Goal: Task Accomplishment & Management: Manage account settings

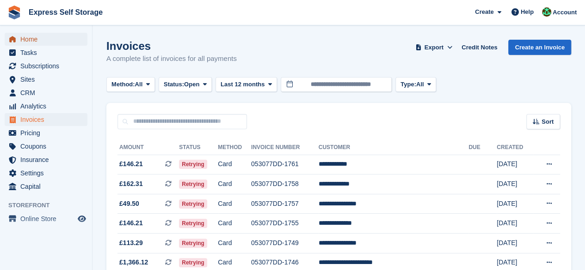
click at [33, 39] on span "Home" at bounding box center [47, 39] width 55 height 13
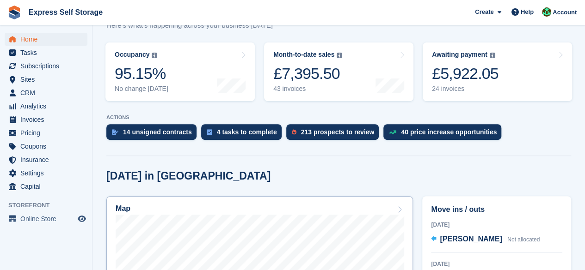
scroll to position [231, 0]
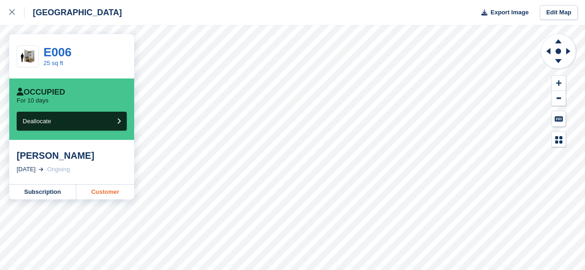
click at [103, 191] on link "Customer" at bounding box center [105, 192] width 58 height 15
click at [17, 10] on div at bounding box center [16, 12] width 15 height 11
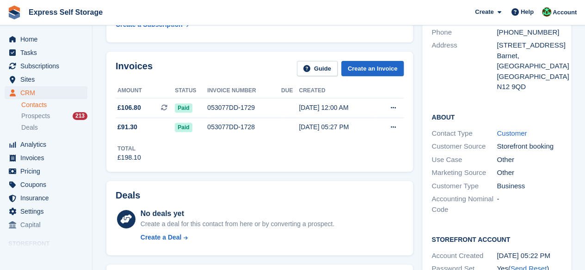
scroll to position [139, 0]
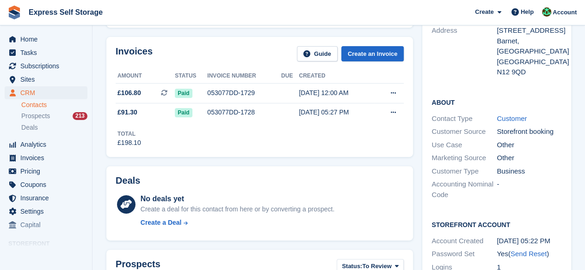
click at [356, 143] on div "Total £198.10" at bounding box center [260, 135] width 288 height 25
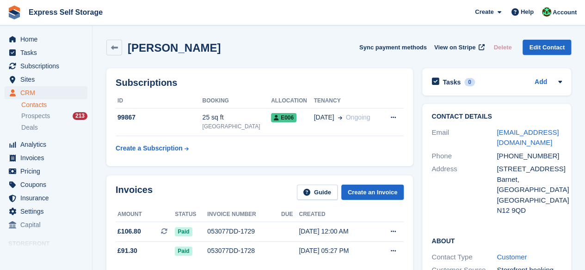
drag, startPoint x: 233, startPoint y: 45, endPoint x: 137, endPoint y: 45, distance: 96.2
click at [136, 45] on div "Marshall Arkley Sync payment methods View on Stripe Delete Edit Contact" at bounding box center [338, 48] width 465 height 16
click at [139, 46] on h2 "Marshall Arkley" at bounding box center [174, 48] width 93 height 12
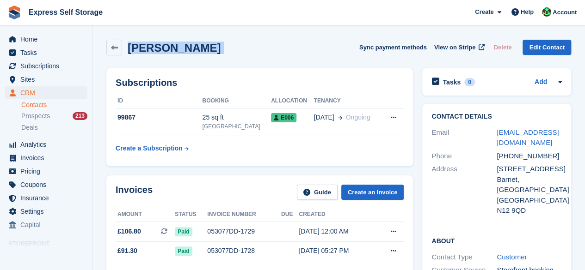
copy div "Marshall Arkley Sync payment methods View on Stripe Delete Edit Contact"
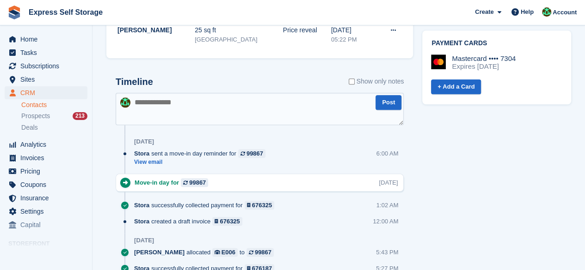
scroll to position [562, 0]
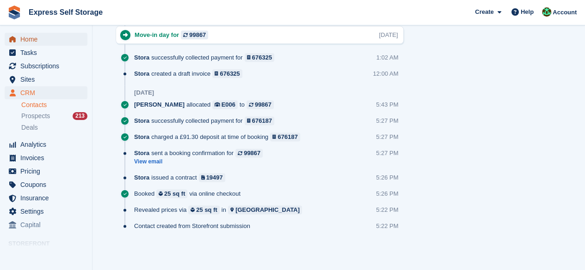
click at [45, 36] on span "Home" at bounding box center [47, 39] width 55 height 13
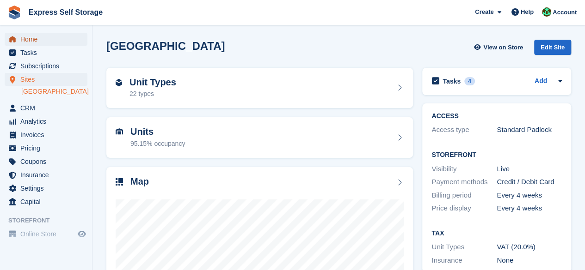
click at [46, 37] on span "Home" at bounding box center [47, 39] width 55 height 13
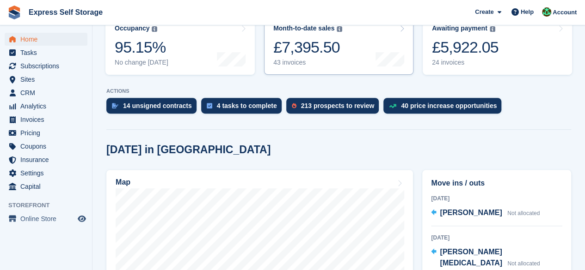
scroll to position [231, 0]
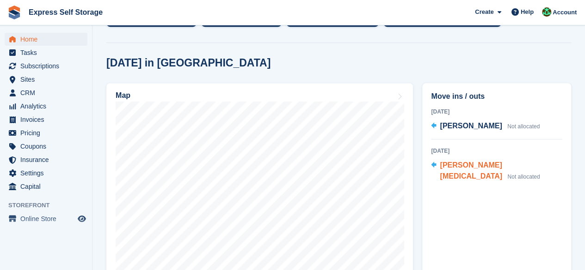
click at [441, 161] on span "Ben Tao" at bounding box center [471, 170] width 62 height 19
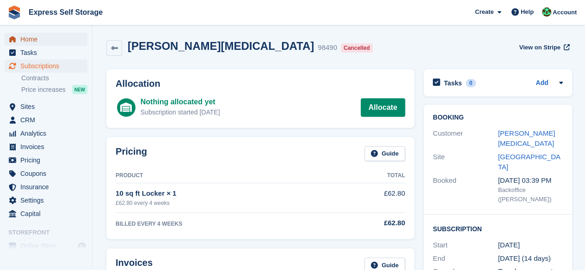
click at [58, 38] on span "Home" at bounding box center [47, 39] width 55 height 13
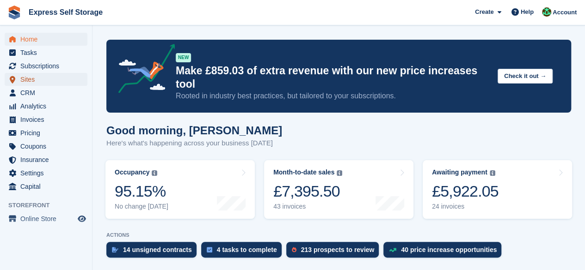
click at [34, 75] on span "Sites" at bounding box center [47, 79] width 55 height 13
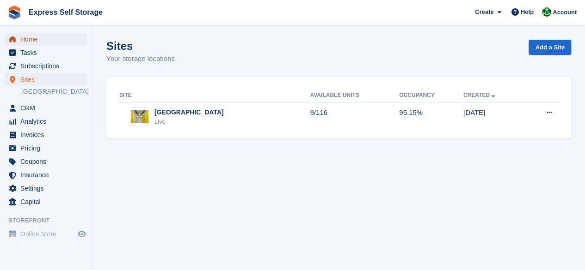
click at [43, 37] on span "Home" at bounding box center [47, 39] width 55 height 13
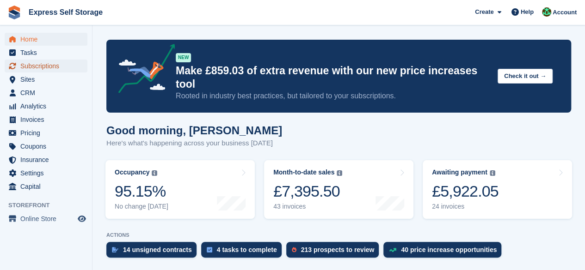
click at [32, 70] on span "Subscriptions" at bounding box center [47, 66] width 55 height 13
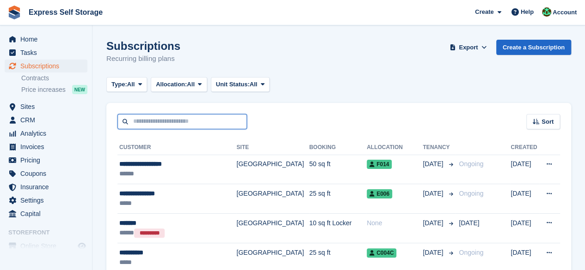
click at [148, 125] on input "text" at bounding box center [181, 121] width 129 height 15
paste input "**********"
type input "**********"
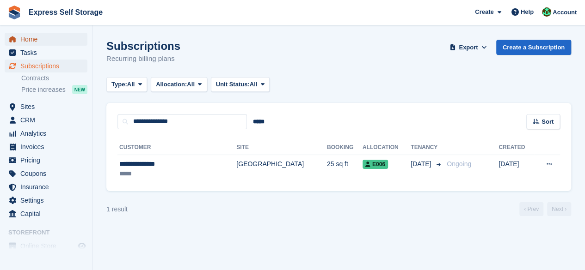
click at [45, 36] on span "Home" at bounding box center [47, 39] width 55 height 13
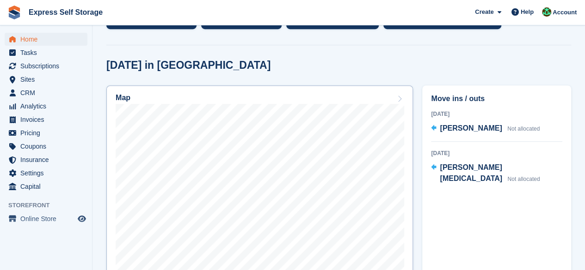
scroll to position [220, 0]
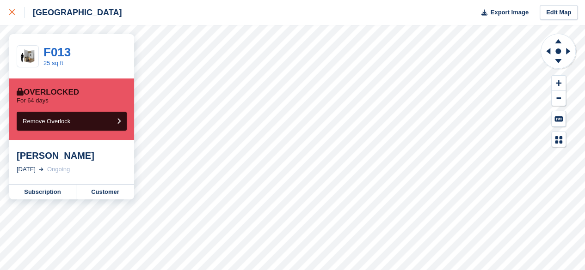
drag, startPoint x: 18, startPoint y: 14, endPoint x: 23, endPoint y: 14, distance: 5.1
click at [18, 14] on div at bounding box center [16, 12] width 15 height 11
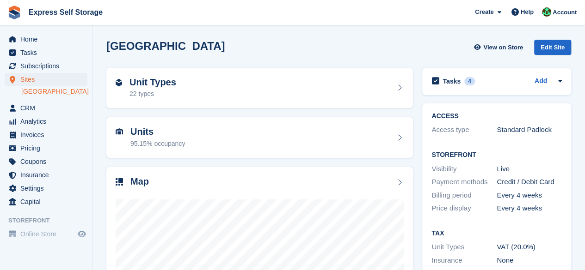
click at [46, 26] on aside "Home Tasks Subscriptions Subscriptions Subscriptions Contracts Price increases …" at bounding box center [46, 137] width 92 height 224
click at [43, 38] on span "Home" at bounding box center [47, 39] width 55 height 13
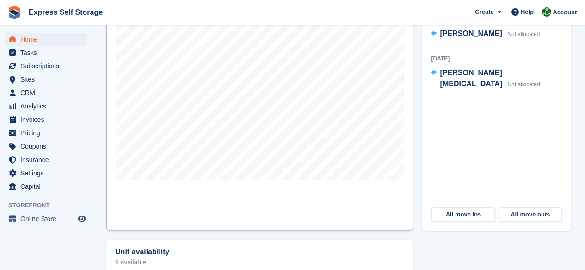
scroll to position [277, 0]
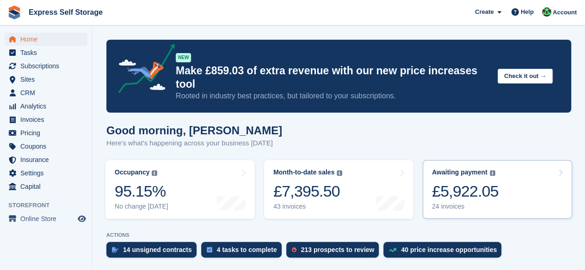
click at [472, 203] on div "24 invoices" at bounding box center [465, 207] width 67 height 8
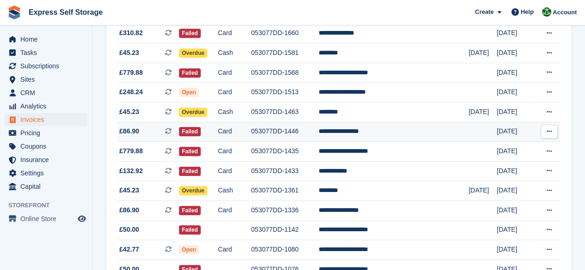
scroll to position [314, 0]
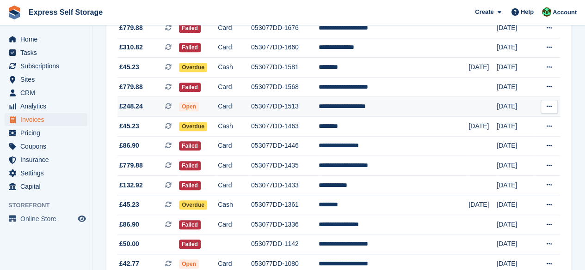
click at [382, 112] on td "**********" at bounding box center [394, 107] width 150 height 20
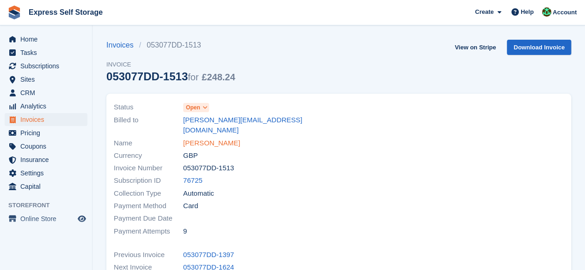
click at [238, 138] on link "Brookelyn Whitehouse" at bounding box center [211, 143] width 57 height 11
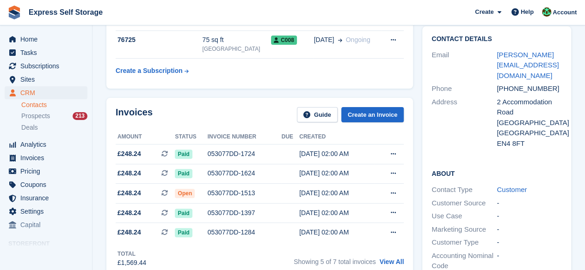
scroll to position [46, 0]
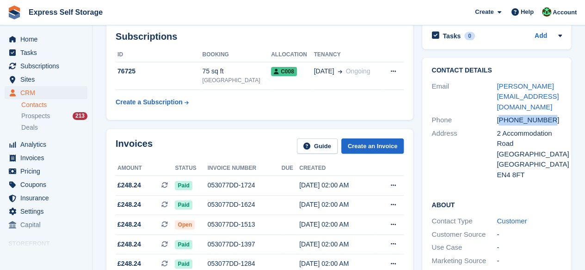
drag, startPoint x: 548, startPoint y: 108, endPoint x: 502, endPoint y: 108, distance: 45.8
click at [502, 115] on div "+447903688375" at bounding box center [529, 120] width 65 height 11
copy div "447903688375"
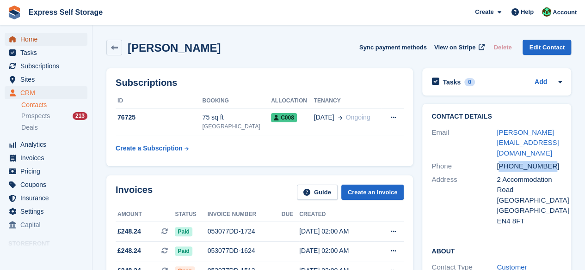
click at [65, 34] on span "Home" at bounding box center [47, 39] width 55 height 13
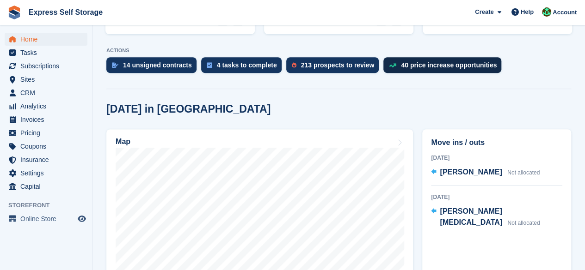
scroll to position [46, 0]
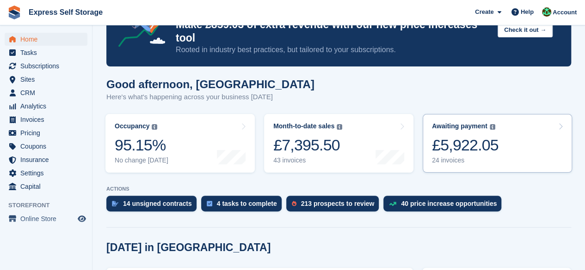
click at [450, 137] on div "£5,922.05" at bounding box center [465, 145] width 67 height 19
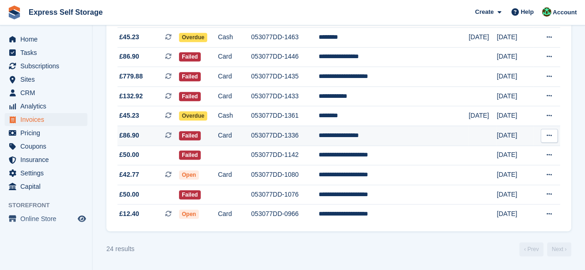
scroll to position [360, 0]
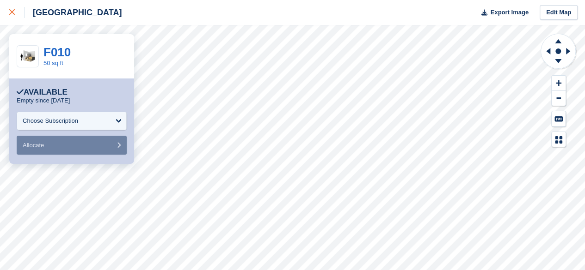
click at [17, 16] on div at bounding box center [16, 12] width 15 height 11
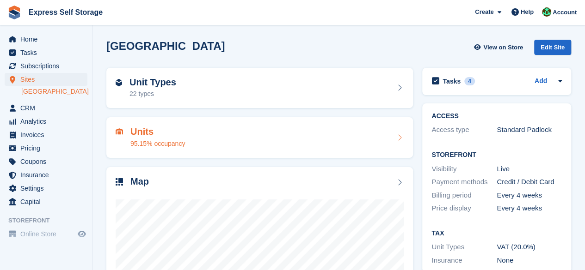
scroll to position [123, 0]
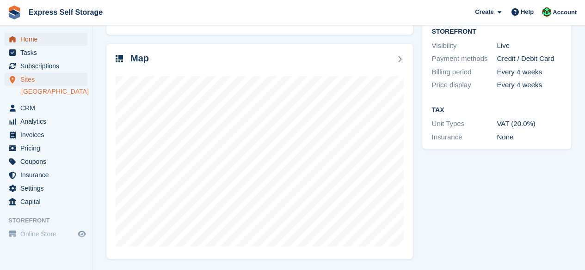
click at [39, 43] on span "Home" at bounding box center [47, 39] width 55 height 13
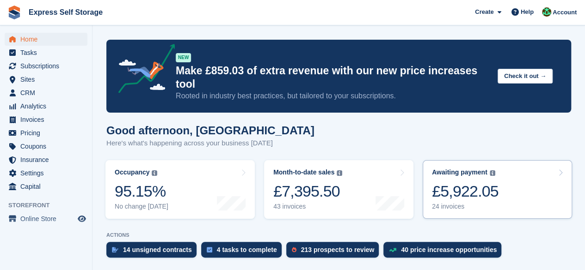
click at [464, 182] on div "£5,922.05" at bounding box center [465, 191] width 67 height 19
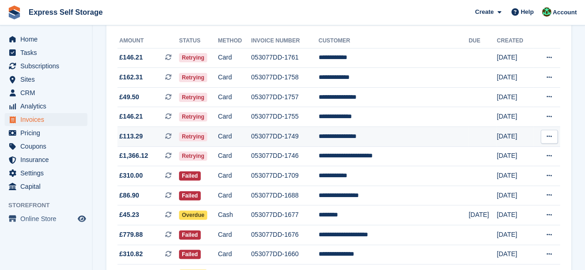
scroll to position [92, 0]
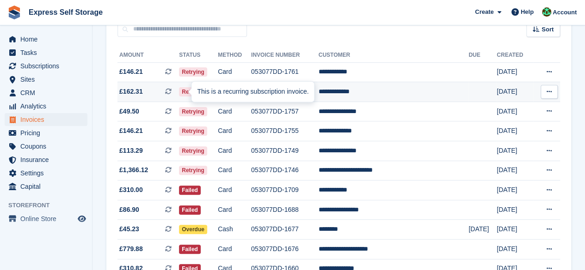
click at [172, 92] on icon at bounding box center [168, 91] width 6 height 6
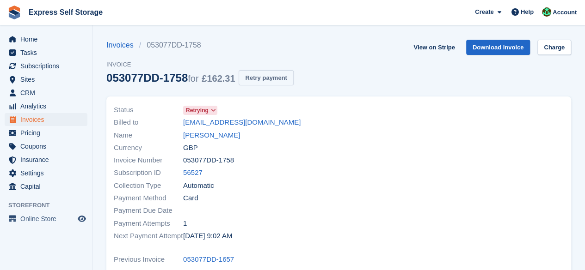
click at [280, 83] on button "Retry payment" at bounding box center [266, 77] width 55 height 15
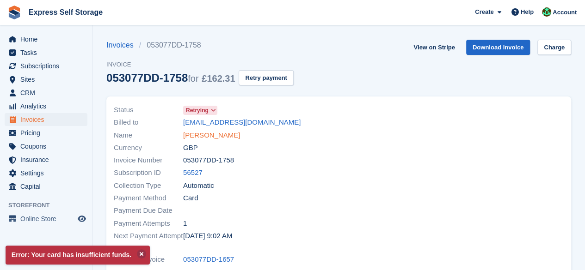
click at [198, 139] on link "Samuel Emmott" at bounding box center [211, 135] width 57 height 11
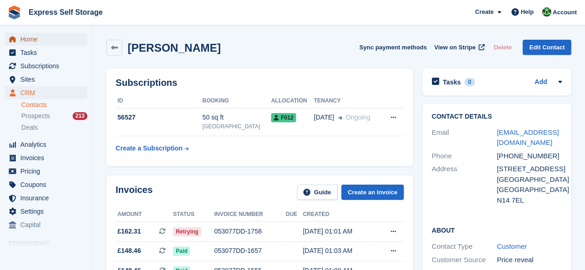
click at [32, 44] on span "Home" at bounding box center [47, 39] width 55 height 13
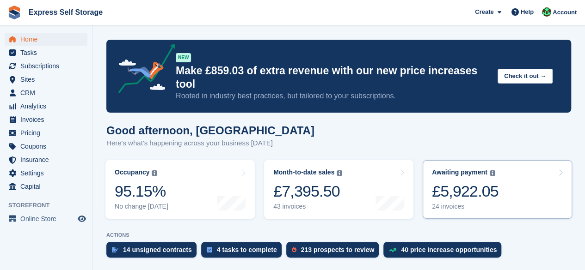
click at [463, 187] on div "£5,922.05" at bounding box center [465, 191] width 67 height 19
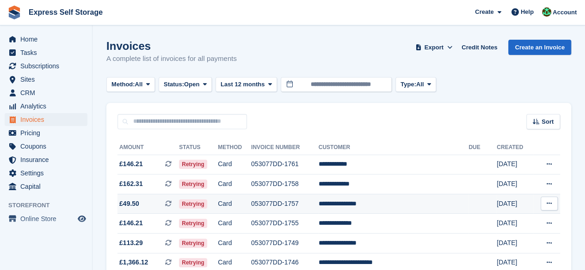
click at [158, 204] on span "£49.50 This is a recurring subscription invoice." at bounding box center [147, 204] width 61 height 10
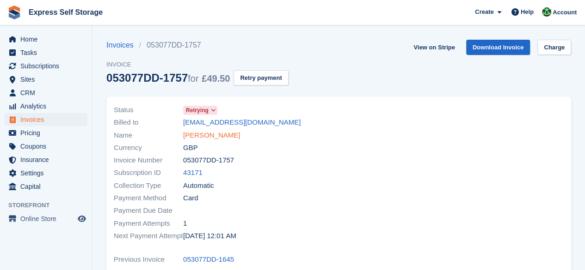
click at [220, 134] on link "[PERSON_NAME]" at bounding box center [211, 135] width 57 height 11
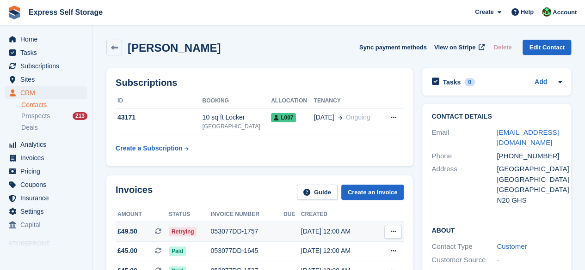
click at [165, 232] on span at bounding box center [162, 231] width 14 height 7
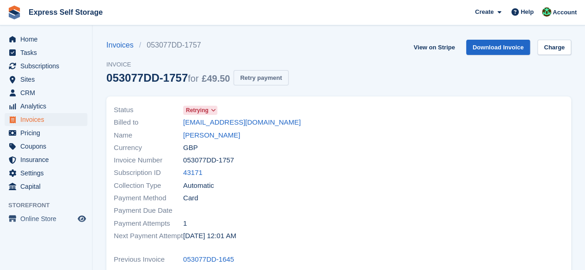
click at [274, 76] on button "Retry payment" at bounding box center [260, 77] width 55 height 15
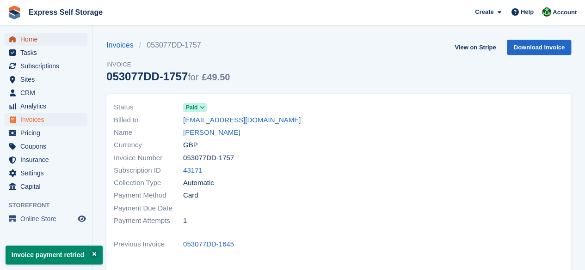
click at [47, 40] on span "Home" at bounding box center [47, 39] width 55 height 13
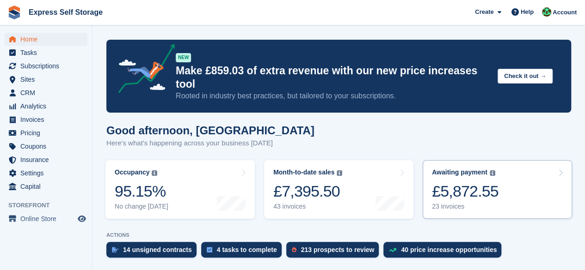
click at [463, 189] on div "Awaiting payment The total outstanding balance on all open invoices. £5,872.55 …" at bounding box center [465, 190] width 67 height 42
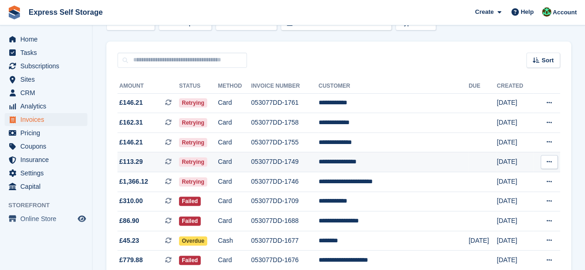
scroll to position [139, 0]
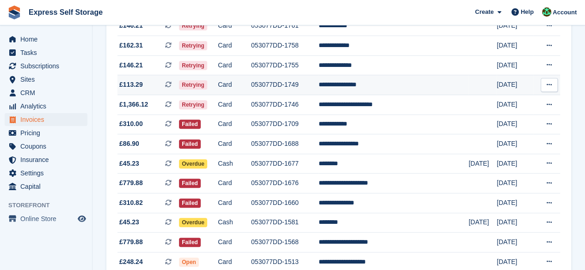
drag, startPoint x: 241, startPoint y: 95, endPoint x: 244, endPoint y: 89, distance: 6.2
click at [240, 98] on tbody "**********" at bounding box center [338, 242] width 442 height 453
click at [244, 89] on td "Card" at bounding box center [234, 85] width 33 height 20
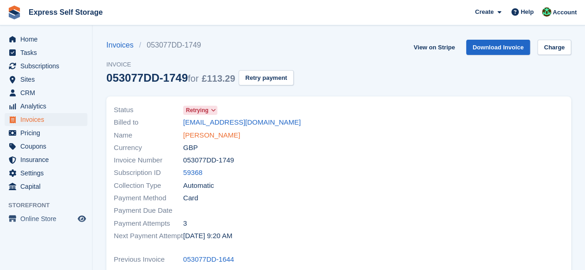
click at [198, 134] on link "[PERSON_NAME]" at bounding box center [211, 135] width 57 height 11
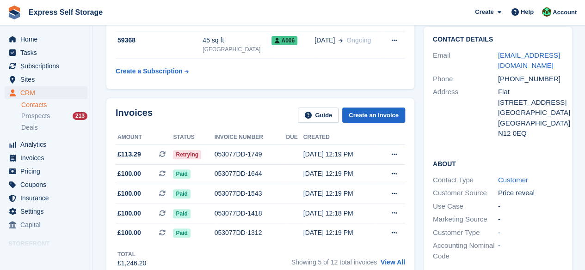
scroll to position [92, 0]
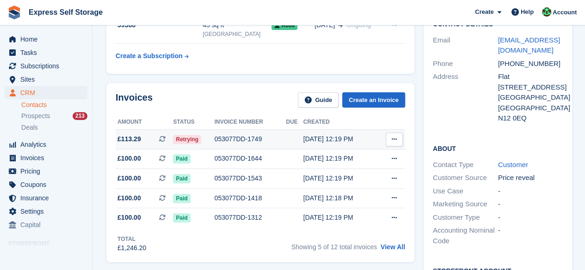
click at [158, 139] on span "£113.29 This is a recurring subscription invoice." at bounding box center [144, 140] width 57 height 10
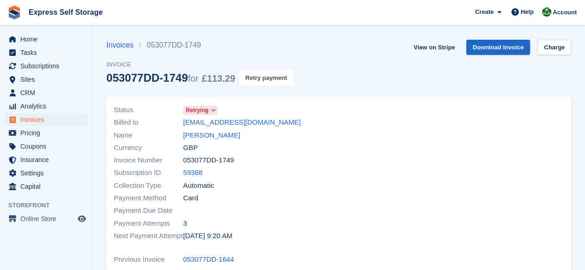
drag, startPoint x: 259, startPoint y: 77, endPoint x: 338, endPoint y: 44, distance: 85.2
click at [259, 77] on button "Retry payment" at bounding box center [266, 77] width 55 height 15
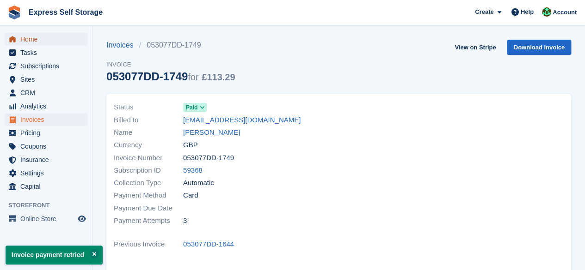
click at [47, 36] on span "Home" at bounding box center [47, 39] width 55 height 13
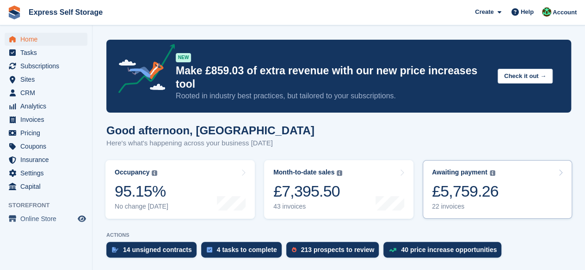
click at [513, 184] on link "Awaiting payment The total outstanding balance on all open invoices. £5,759.26 …" at bounding box center [497, 189] width 149 height 59
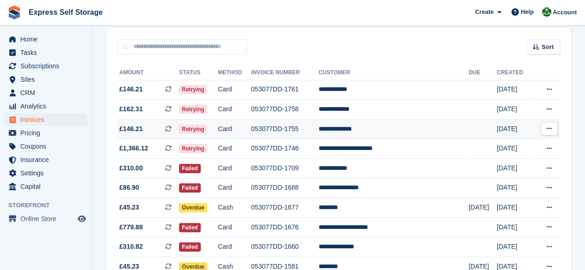
scroll to position [92, 0]
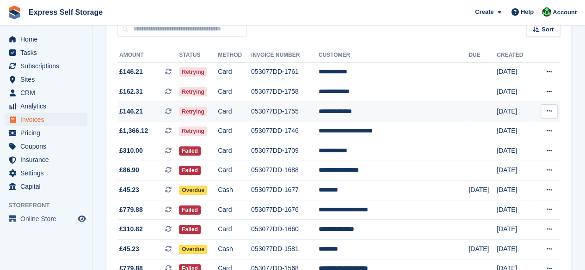
click at [218, 113] on td "Retrying" at bounding box center [198, 112] width 39 height 20
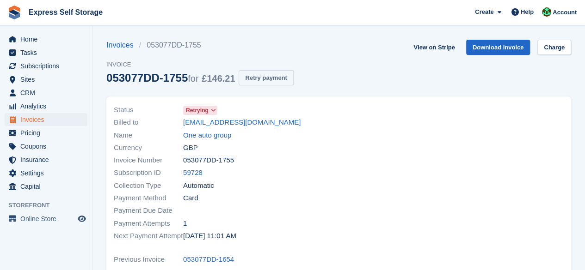
click at [263, 78] on button "Retry payment" at bounding box center [266, 77] width 55 height 15
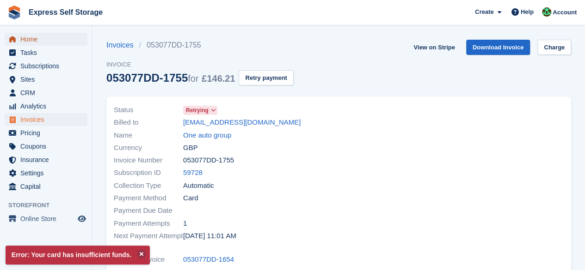
click at [40, 35] on span "Home" at bounding box center [47, 39] width 55 height 13
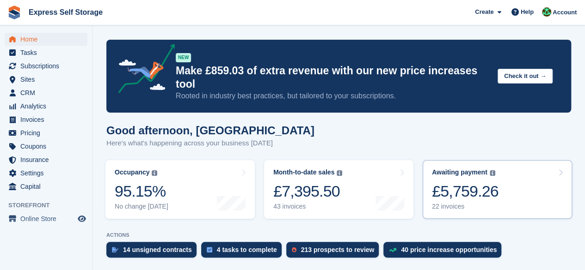
click at [466, 169] on div "Awaiting payment The total outstanding balance on all open invoices. £5,759.26 …" at bounding box center [465, 190] width 67 height 42
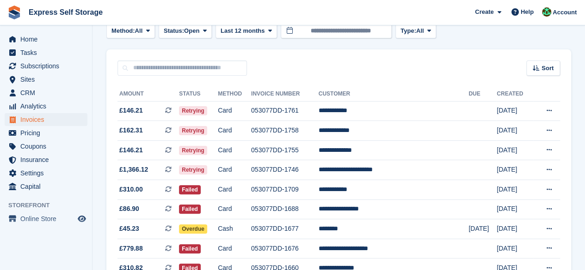
scroll to position [43, 0]
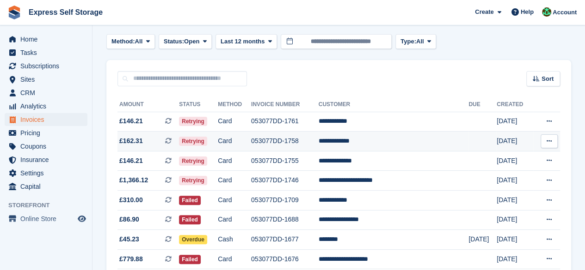
click at [147, 136] on span "£162.31 This is a recurring subscription invoice." at bounding box center [147, 141] width 61 height 10
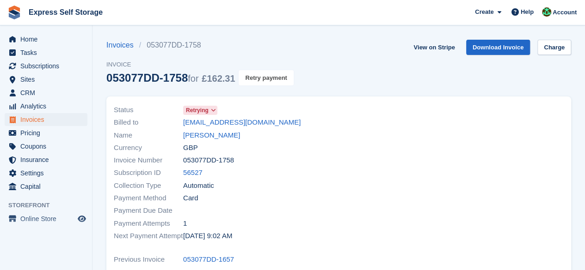
drag, startPoint x: 247, startPoint y: 78, endPoint x: 343, endPoint y: 45, distance: 101.3
click at [247, 78] on button "Retry payment" at bounding box center [266, 77] width 55 height 15
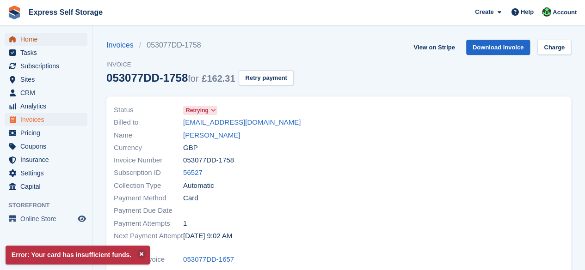
click at [52, 43] on span "Home" at bounding box center [47, 39] width 55 height 13
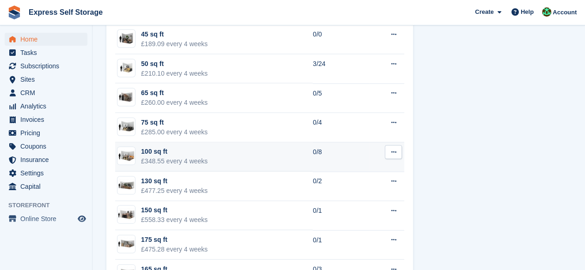
scroll to position [925, 0]
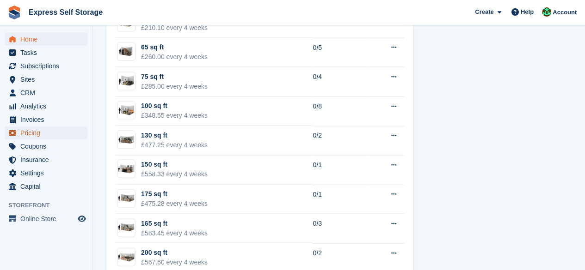
click at [32, 133] on span "Pricing" at bounding box center [47, 133] width 55 height 13
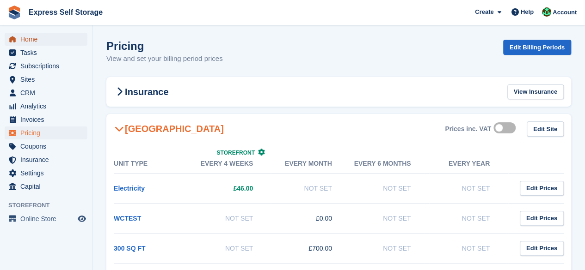
click at [42, 38] on span "Home" at bounding box center [47, 39] width 55 height 13
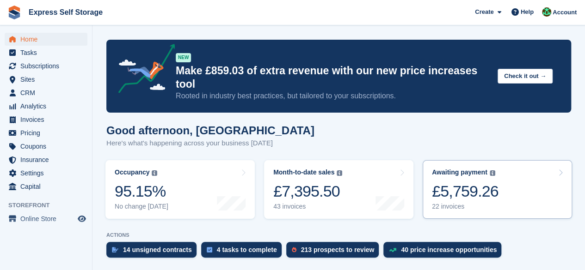
click at [484, 182] on div "£5,759.26" at bounding box center [465, 191] width 67 height 19
click at [431, 209] on turbo-frame "Awaiting payment The total outstanding balance on all open invoices. £5,759.26 …" at bounding box center [497, 190] width 159 height 68
click at [443, 203] on div "22 invoices" at bounding box center [465, 207] width 67 height 8
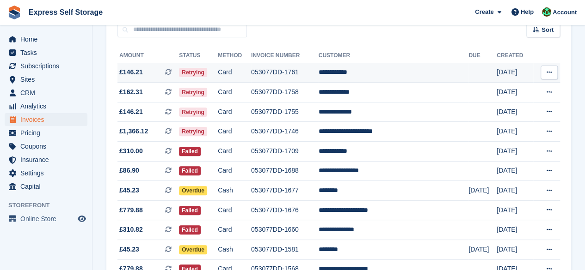
scroll to position [92, 0]
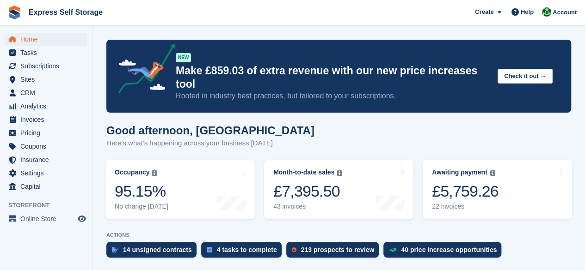
scroll to position [92, 0]
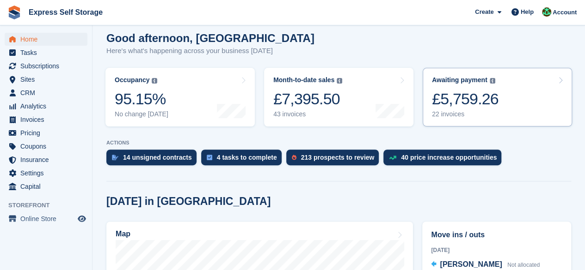
click at [493, 90] on div "£5,759.26" at bounding box center [465, 99] width 67 height 19
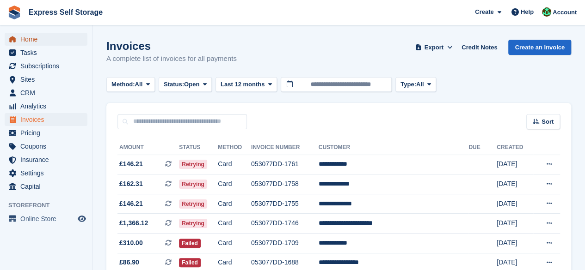
click at [52, 42] on span "Home" at bounding box center [47, 39] width 55 height 13
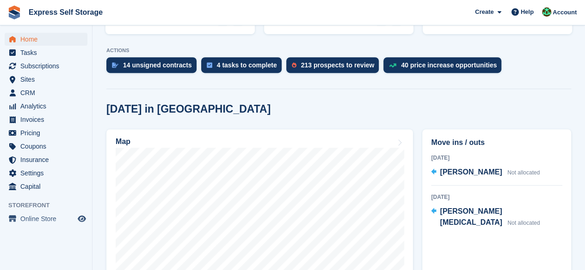
scroll to position [277, 0]
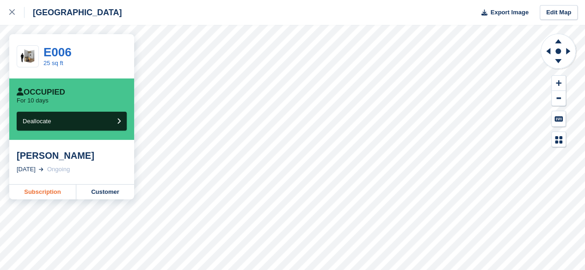
click at [72, 199] on link "Subscription" at bounding box center [42, 192] width 67 height 15
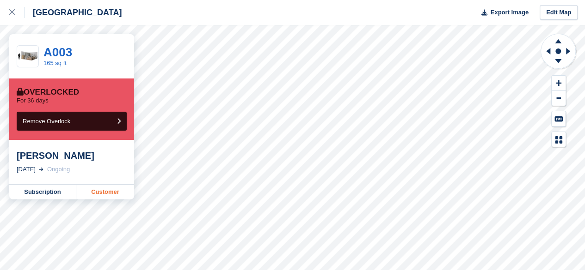
click at [115, 195] on link "Customer" at bounding box center [105, 192] width 58 height 15
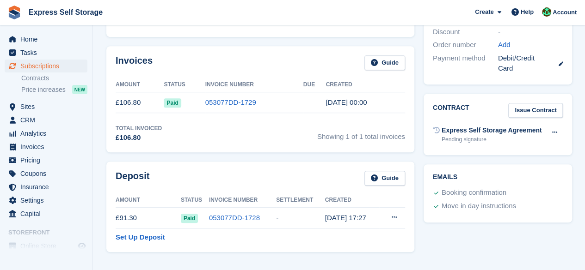
scroll to position [462, 0]
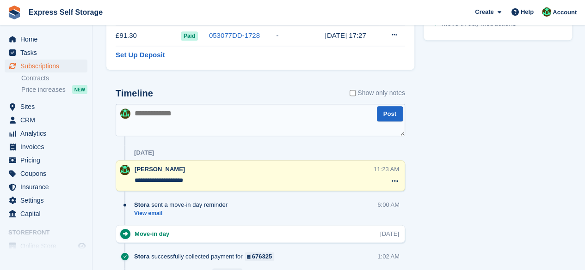
click at [217, 116] on textarea at bounding box center [260, 120] width 289 height 32
type textarea "**********"
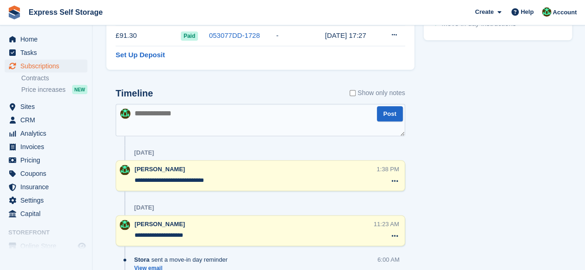
click at [270, 121] on textarea at bounding box center [260, 120] width 289 height 32
type textarea "*"
click at [155, 110] on textarea at bounding box center [260, 120] width 289 height 32
type textarea "*"
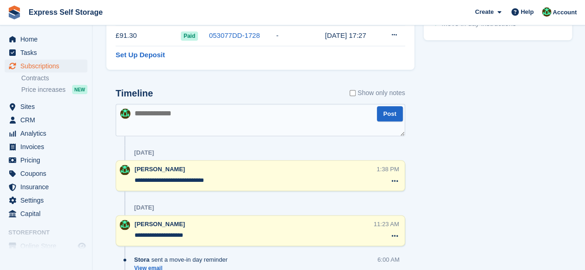
click at [202, 118] on textarea at bounding box center [260, 120] width 289 height 32
click at [39, 64] on span "Subscriptions" at bounding box center [47, 66] width 55 height 13
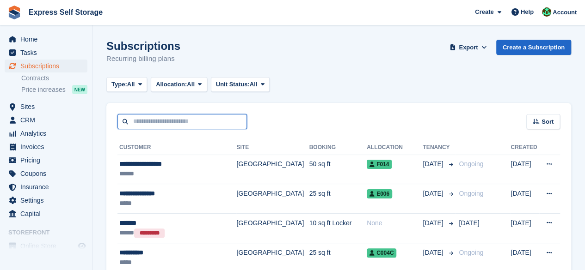
click at [147, 120] on input "text" at bounding box center [181, 121] width 129 height 15
paste input "**********"
type input "**********"
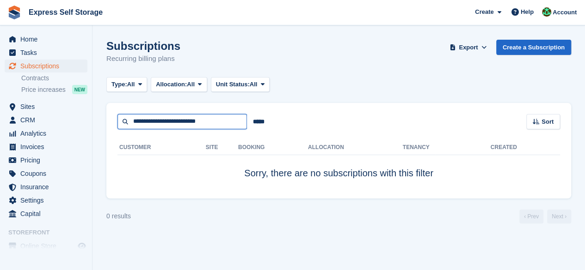
drag, startPoint x: 234, startPoint y: 119, endPoint x: 150, endPoint y: 119, distance: 84.1
click at [150, 119] on input "**********" at bounding box center [181, 121] width 129 height 15
type input "*****"
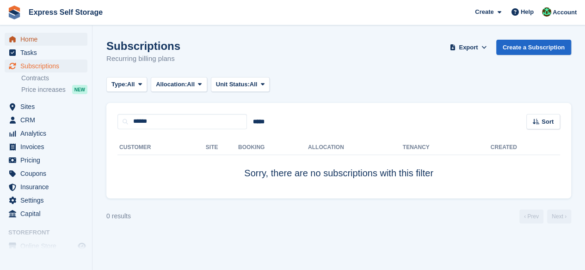
click at [65, 43] on span "Home" at bounding box center [47, 39] width 55 height 13
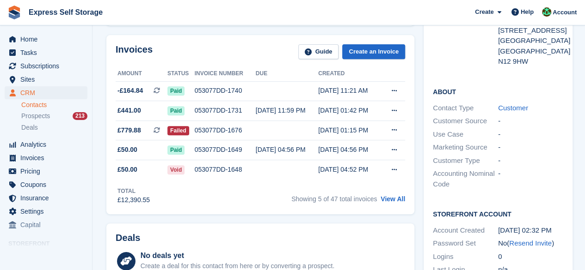
scroll to position [185, 0]
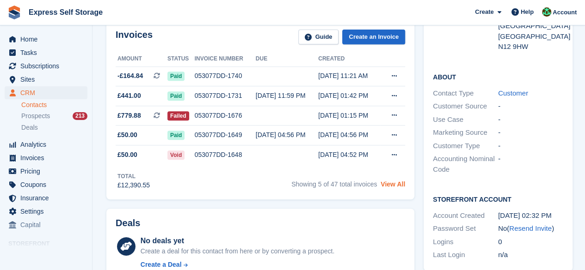
click at [393, 182] on link "View All" at bounding box center [392, 184] width 25 height 7
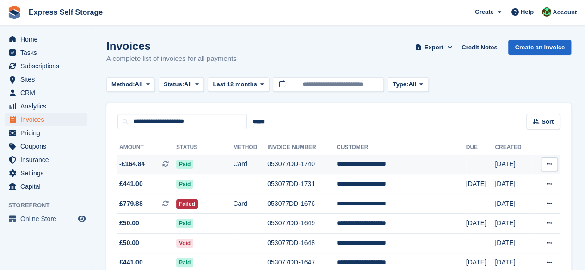
click at [333, 156] on td "053077DD-1740" at bounding box center [301, 165] width 69 height 20
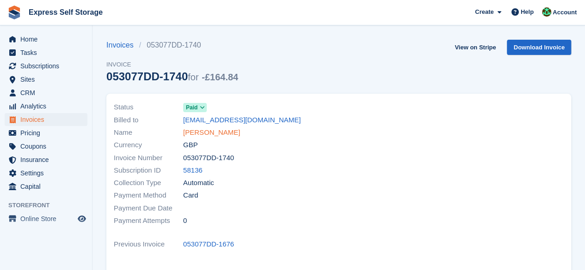
click at [219, 132] on link "[PERSON_NAME]" at bounding box center [211, 133] width 57 height 11
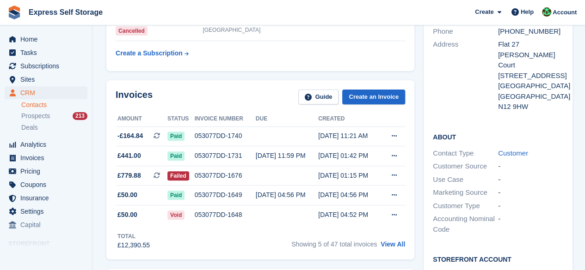
scroll to position [139, 0]
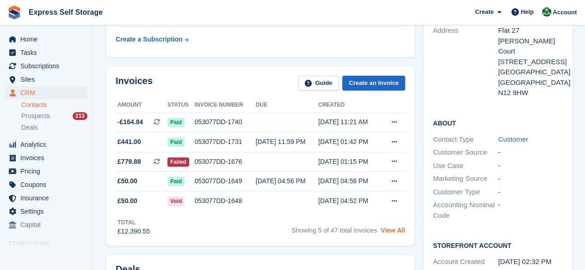
click at [389, 231] on link "View All" at bounding box center [392, 230] width 25 height 7
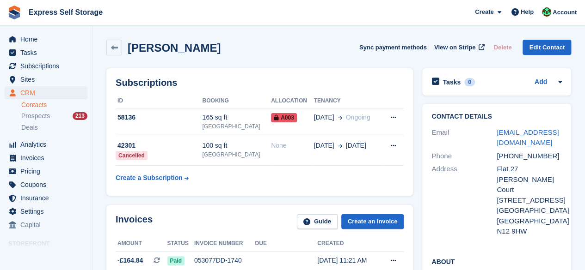
scroll to position [139, 0]
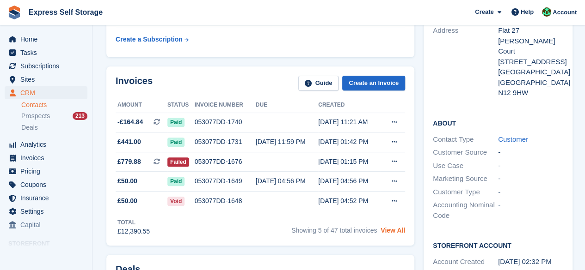
click at [396, 234] on link "View All" at bounding box center [392, 230] width 25 height 7
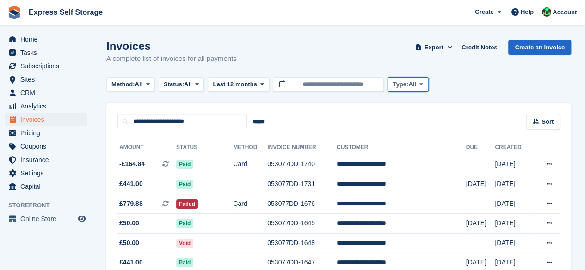
click at [418, 84] on span at bounding box center [420, 84] width 7 height 7
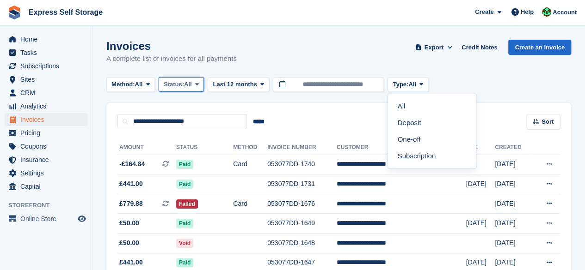
click at [196, 81] on span at bounding box center [196, 84] width 7 height 7
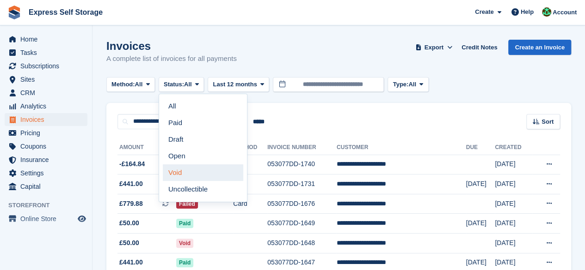
click at [203, 177] on link "Void" at bounding box center [203, 173] width 80 height 17
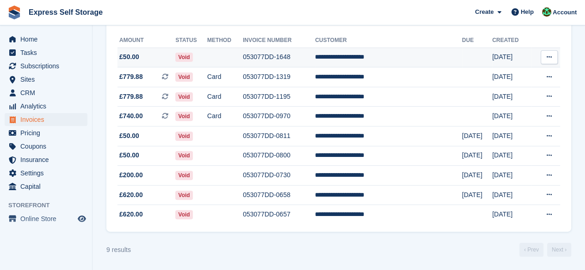
scroll to position [109, 0]
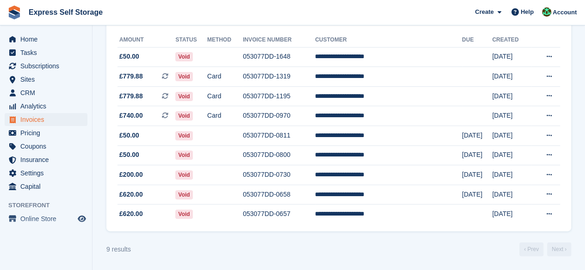
click at [325, 251] on div "9 results ‹ Prev Next ›" at bounding box center [338, 250] width 465 height 14
click at [491, 254] on div "9 results ‹ Prev Next ›" at bounding box center [338, 250] width 465 height 14
click at [287, 248] on div "9 results ‹ Prev Next ›" at bounding box center [338, 250] width 465 height 14
click at [344, 238] on turbo-frame "Invoices A complete list of invoices for all payments Export Export Invoices Ex…" at bounding box center [338, 94] width 465 height 325
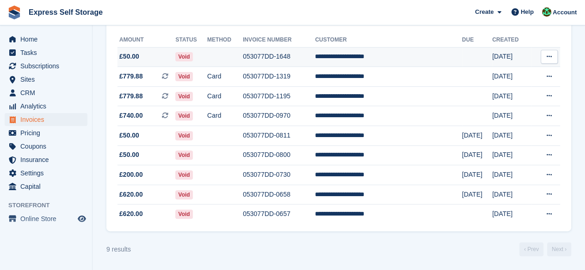
click at [368, 48] on td "**********" at bounding box center [388, 57] width 147 height 20
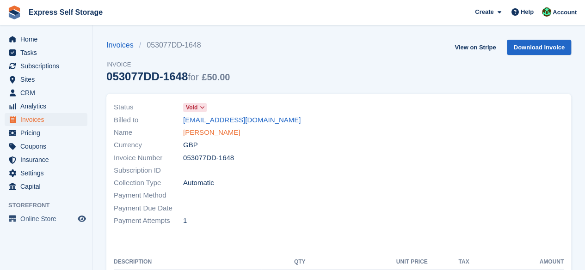
click at [191, 134] on link "[PERSON_NAME]" at bounding box center [211, 133] width 57 height 11
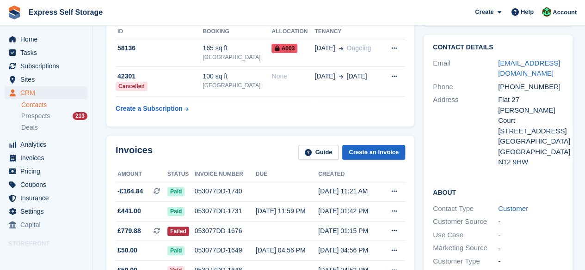
scroll to position [46, 0]
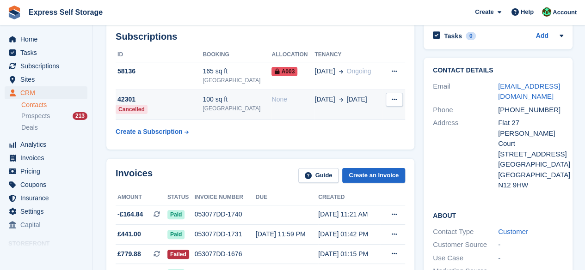
click at [282, 114] on td "None" at bounding box center [292, 105] width 43 height 30
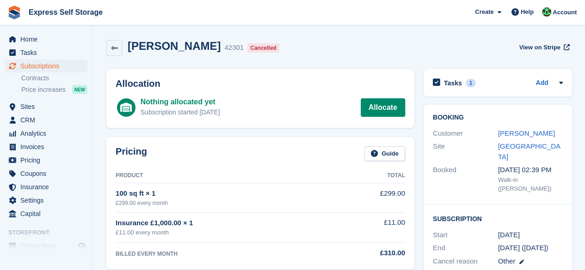
click at [272, 45] on div "Cancelled" at bounding box center [263, 47] width 32 height 9
drag, startPoint x: 285, startPoint y: 48, endPoint x: 255, endPoint y: 48, distance: 29.6
click at [255, 48] on div "Jeffrey Francis Quinn 42301 Cancelled" at bounding box center [202, 48] width 161 height 17
click at [278, 46] on div "Cancelled" at bounding box center [263, 47] width 32 height 9
click at [319, 54] on div "Jeffrey Francis Quinn 42301 Cancelled View on Stripe" at bounding box center [338, 48] width 465 height 17
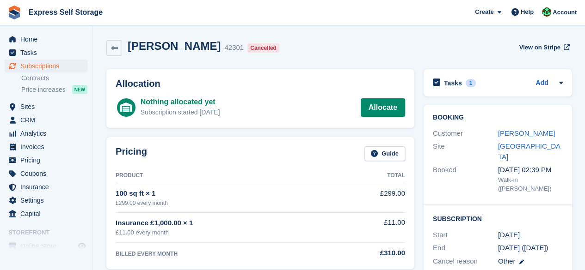
click at [323, 50] on div "Jeffrey Francis Quinn 42301 Cancelled View on Stripe" at bounding box center [338, 48] width 465 height 17
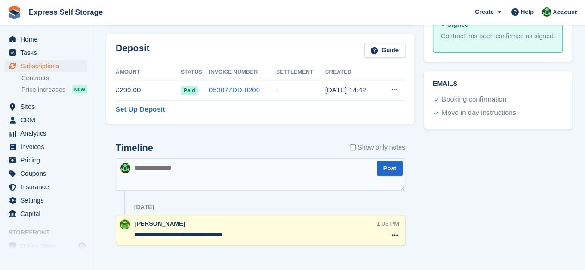
scroll to position [409, 0]
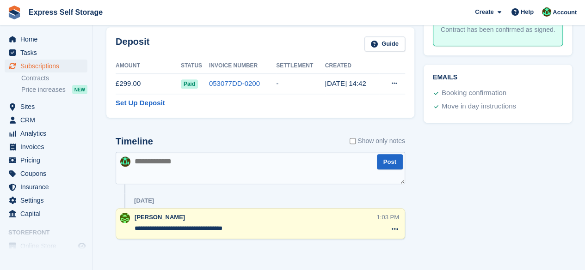
click at [378, 129] on div "**********" at bounding box center [260, 193] width 308 height 133
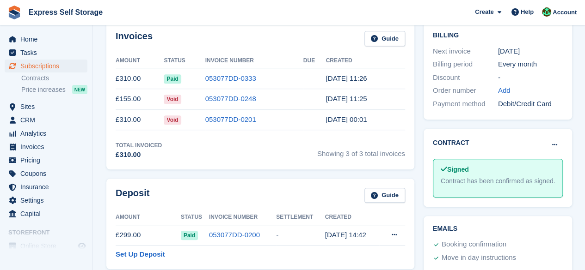
scroll to position [0, 0]
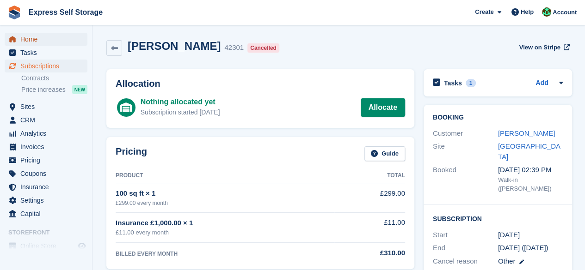
click at [48, 37] on span "Home" at bounding box center [47, 39] width 55 height 13
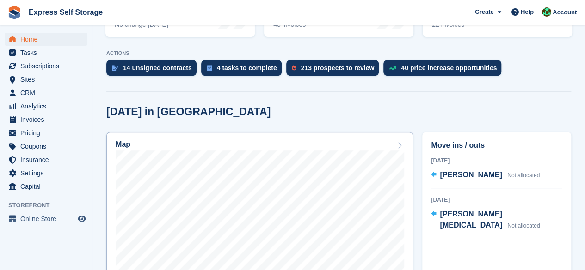
scroll to position [277, 0]
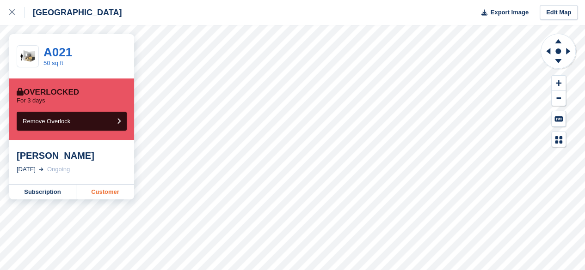
click at [95, 196] on link "Customer" at bounding box center [105, 192] width 58 height 15
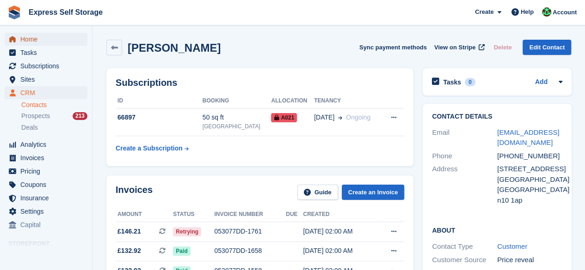
drag, startPoint x: 38, startPoint y: 40, endPoint x: 43, endPoint y: 41, distance: 5.2
click at [39, 40] on span "Home" at bounding box center [47, 39] width 55 height 13
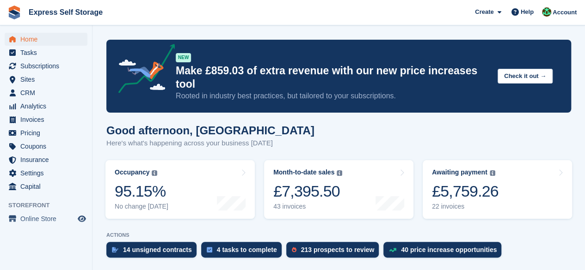
click at [356, 124] on div "Good afternoon, [PERSON_NAME] Here's what's happening across your business [DAT…" at bounding box center [338, 142] width 465 height 36
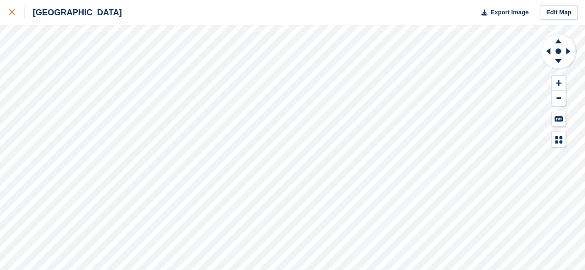
click at [15, 17] on div at bounding box center [16, 12] width 15 height 11
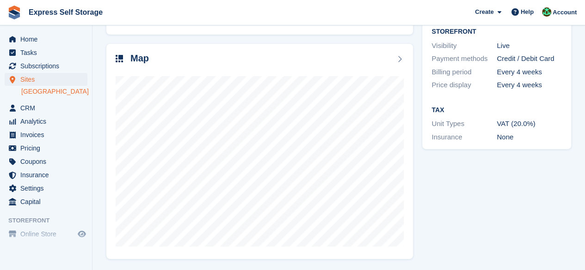
scroll to position [123, 0]
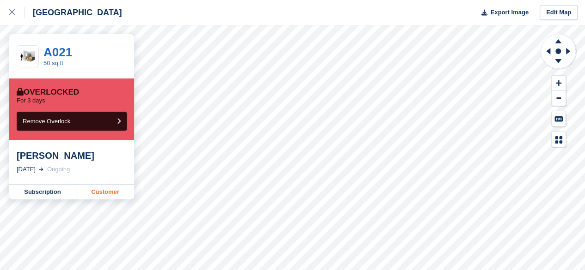
click at [95, 190] on link "Customer" at bounding box center [105, 192] width 58 height 15
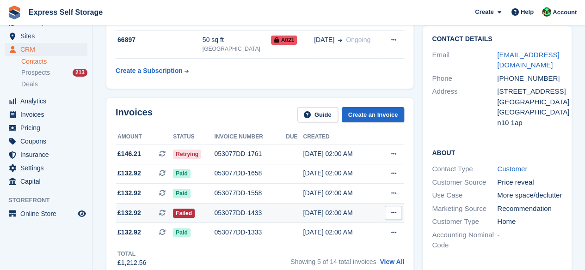
scroll to position [139, 0]
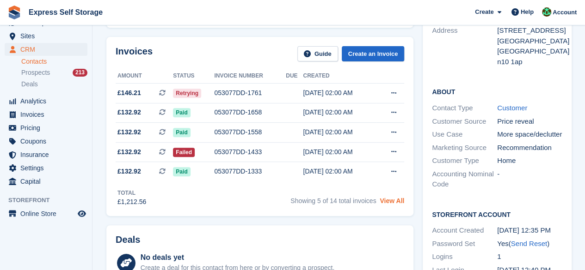
click at [395, 197] on link "View All" at bounding box center [392, 200] width 25 height 7
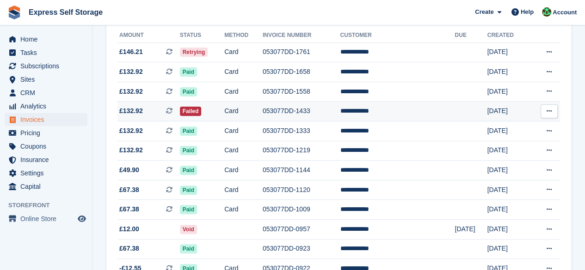
scroll to position [92, 0]
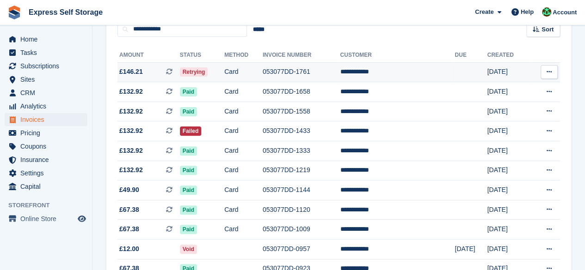
click at [263, 76] on td "Card" at bounding box center [243, 72] width 38 height 20
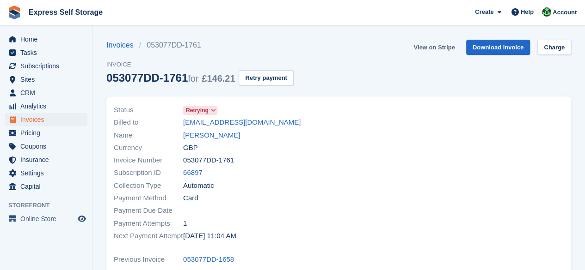
click at [449, 46] on link "View on Stripe" at bounding box center [434, 47] width 49 height 15
click at [54, 41] on span "Home" at bounding box center [47, 39] width 55 height 13
